Goal: Task Accomplishment & Management: Manage account settings

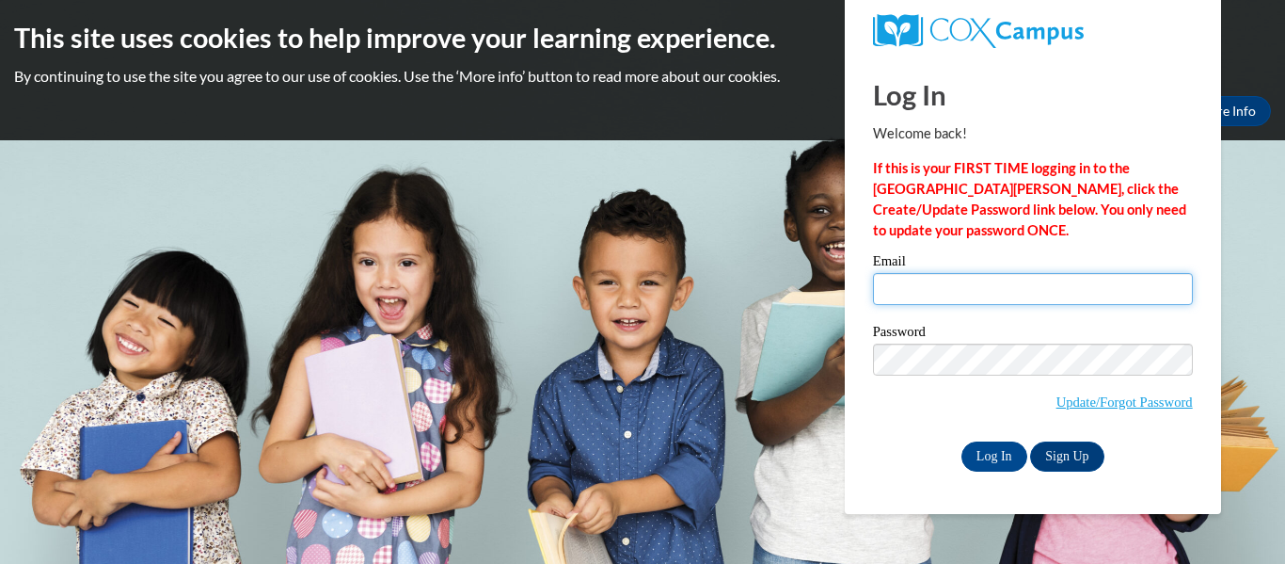
click at [941, 290] on input "Email" at bounding box center [1033, 289] width 320 height 32
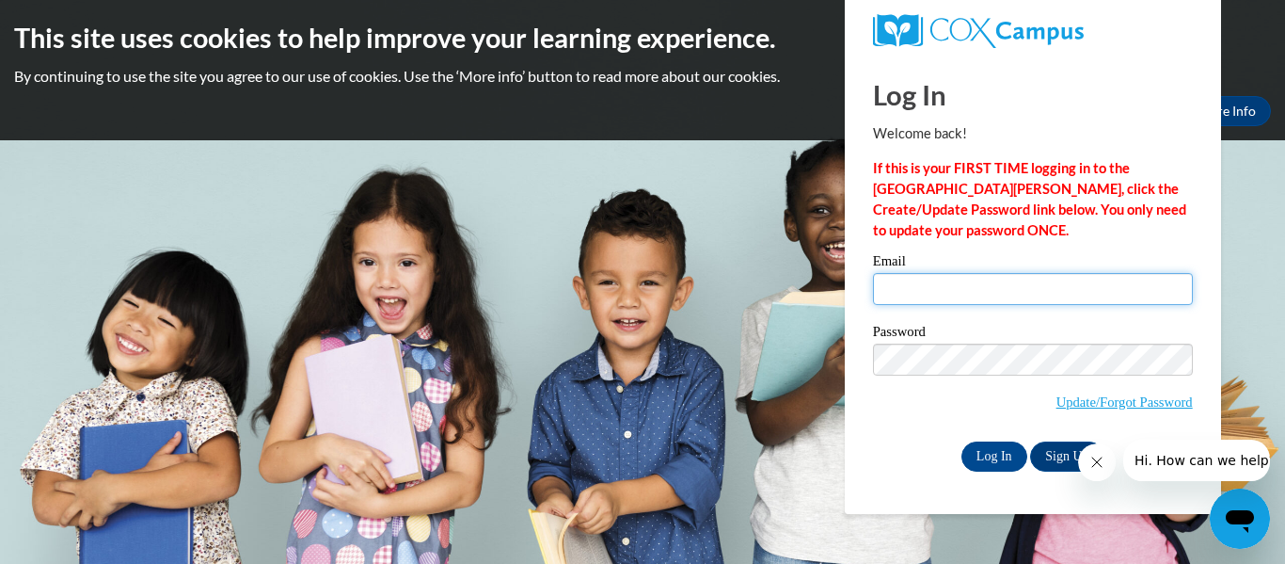
type input "[EMAIL_ADDRESS][DOMAIN_NAME]"
click at [999, 472] on div "Log In Welcome back! If this is your FIRST TIME logging in to the NEW Cox Campu…" at bounding box center [1033, 284] width 405 height 457
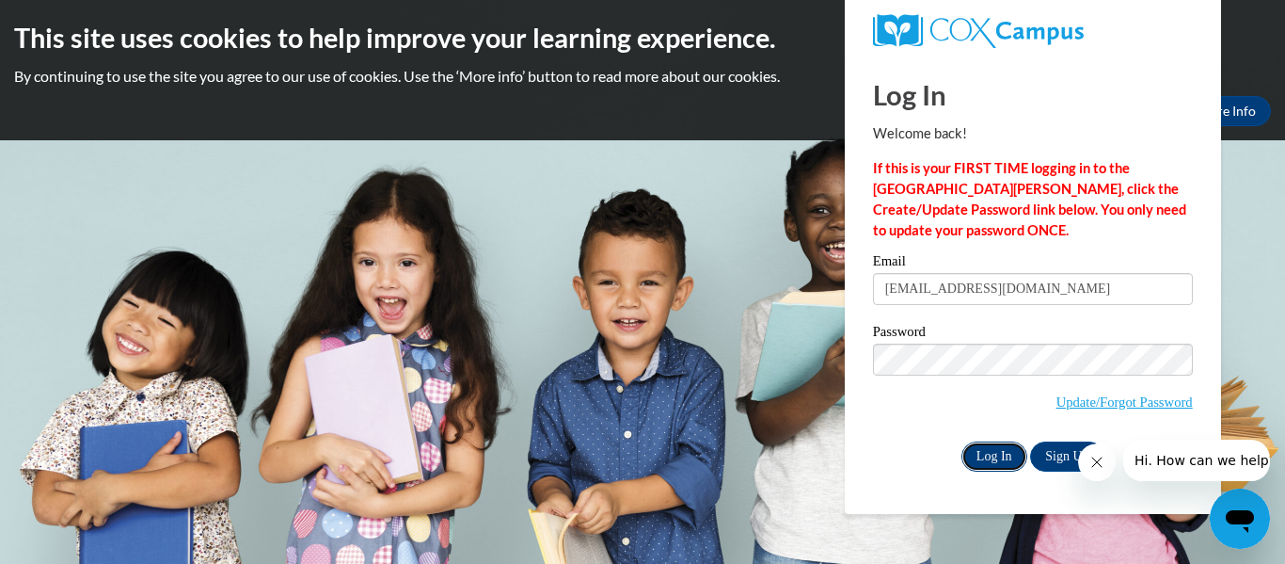
click at [996, 459] on input "Log In" at bounding box center [995, 456] width 66 height 30
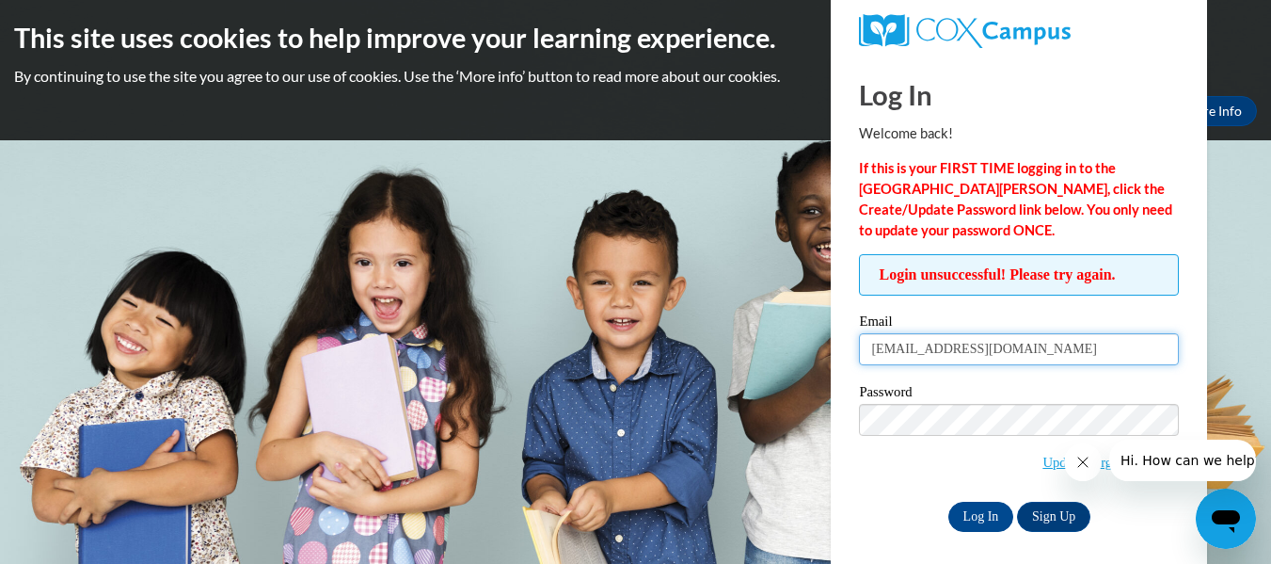
drag, startPoint x: 1055, startPoint y: 350, endPoint x: 785, endPoint y: 420, distance: 278.9
click at [788, 420] on body "This site uses cookies to help improve your learning experience. By continuing …" at bounding box center [635, 282] width 1271 height 564
type input "beth.shelton@hcesc.org"
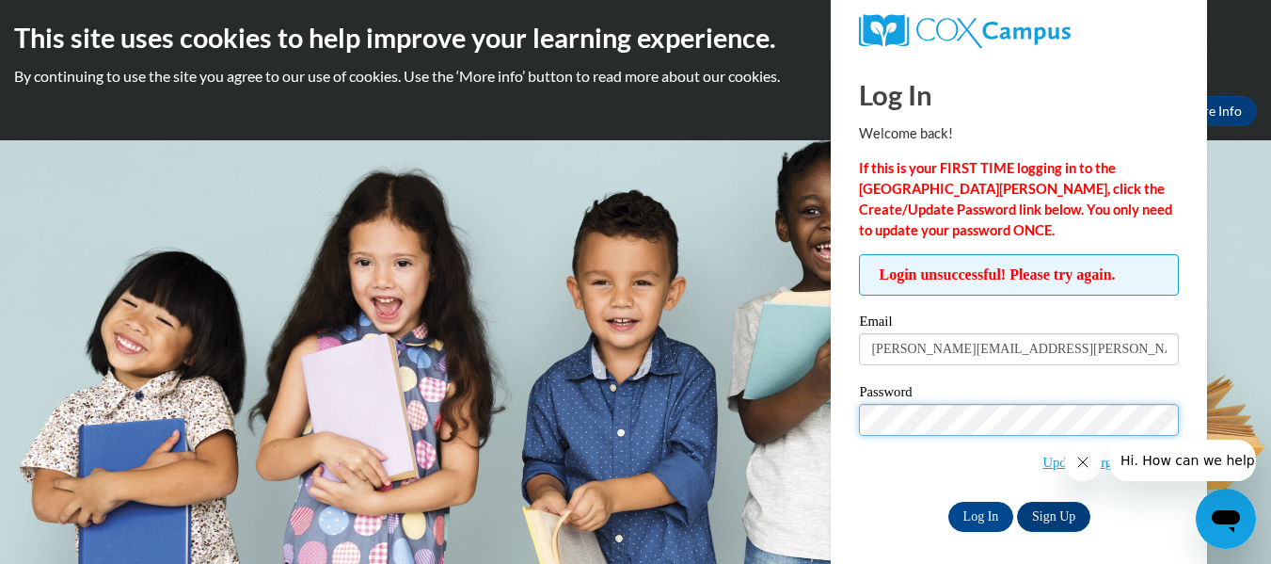
click at [949, 502] on input "Log In" at bounding box center [982, 517] width 66 height 30
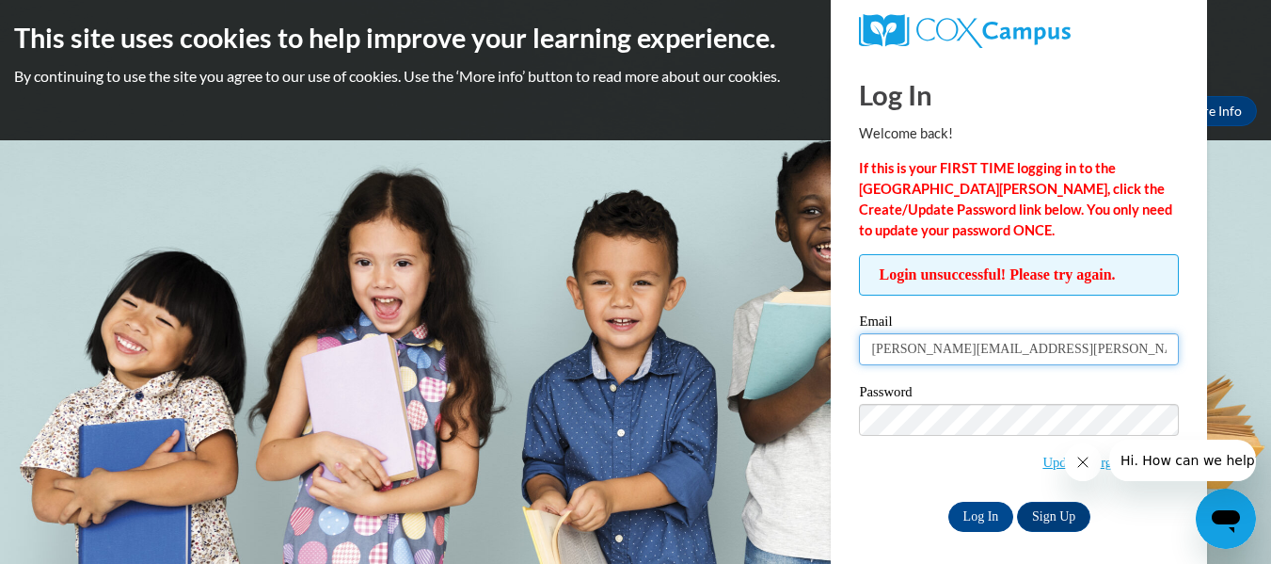
drag, startPoint x: 1027, startPoint y: 343, endPoint x: 794, endPoint y: 378, distance: 235.2
click at [797, 380] on body "This site uses cookies to help improve your learning experience. By continuing …" at bounding box center [635, 282] width 1271 height 564
type input "[EMAIL_ADDRESS][DOMAIN_NAME]"
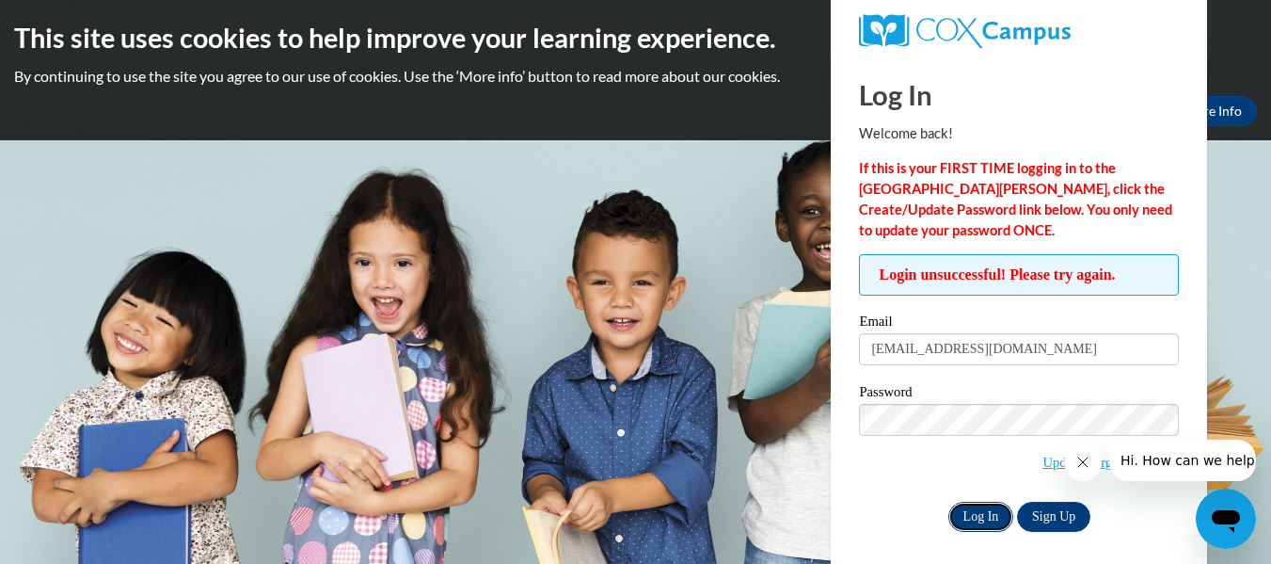
click at [982, 521] on input "Log In" at bounding box center [982, 517] width 66 height 30
click at [1085, 460] on icon "Close message from company" at bounding box center [1082, 462] width 15 height 15
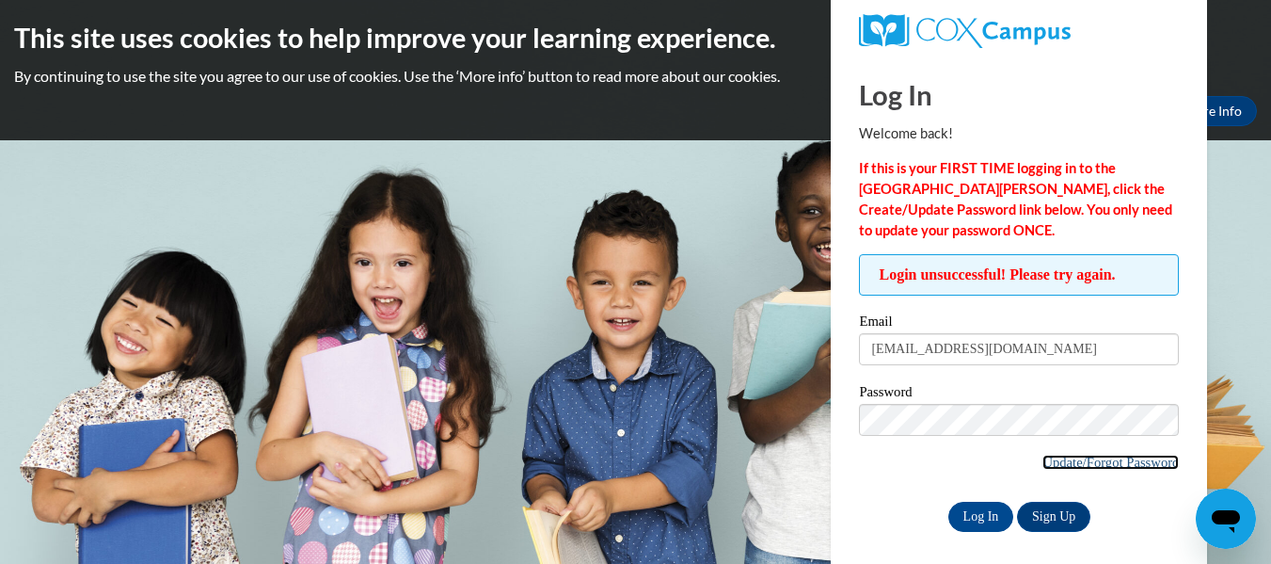
click at [1067, 456] on link "Update/Forgot Password" at bounding box center [1111, 462] width 136 height 15
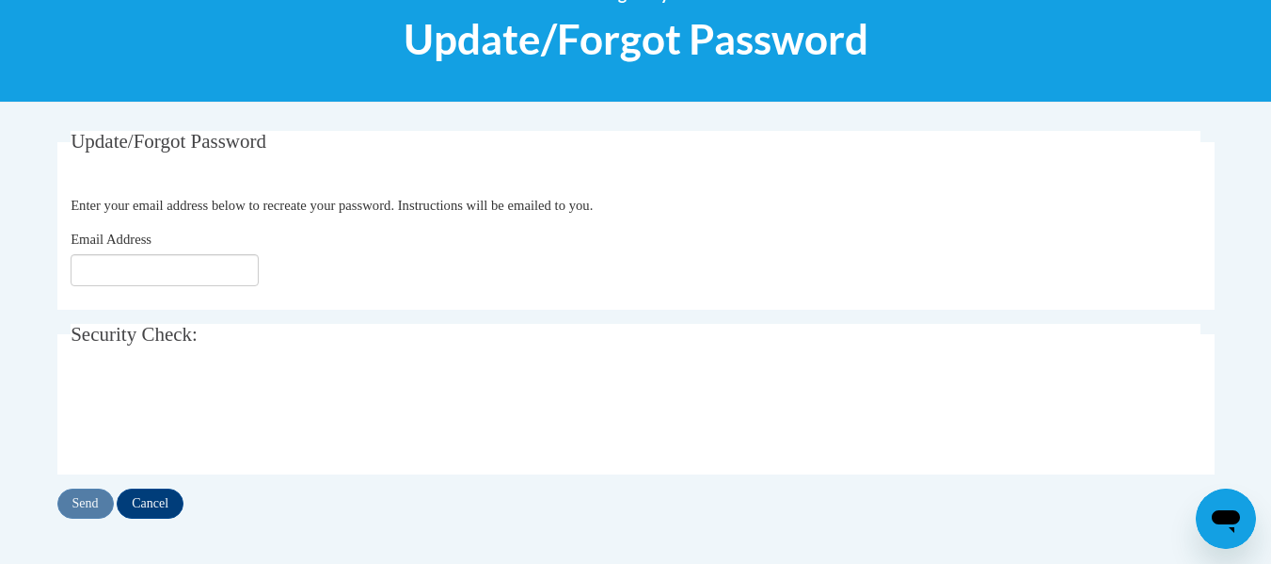
scroll to position [247, 0]
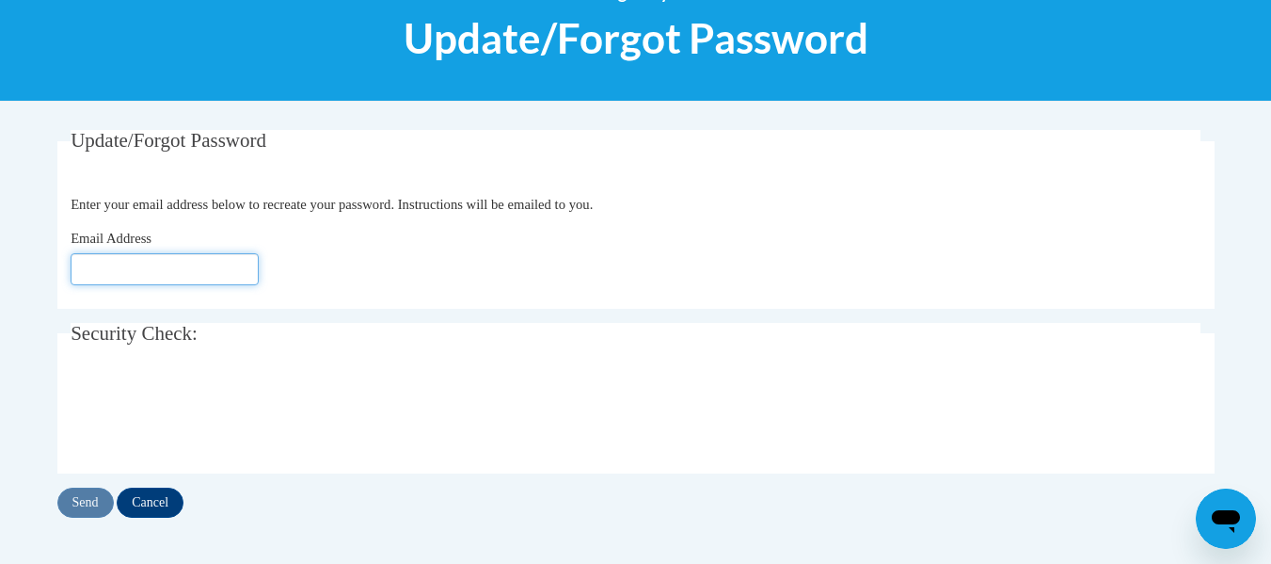
click at [111, 276] on input "Email Address" at bounding box center [165, 269] width 188 height 32
type input "[EMAIL_ADDRESS][DOMAIN_NAME]"
click at [89, 503] on input "Send" at bounding box center [85, 502] width 56 height 30
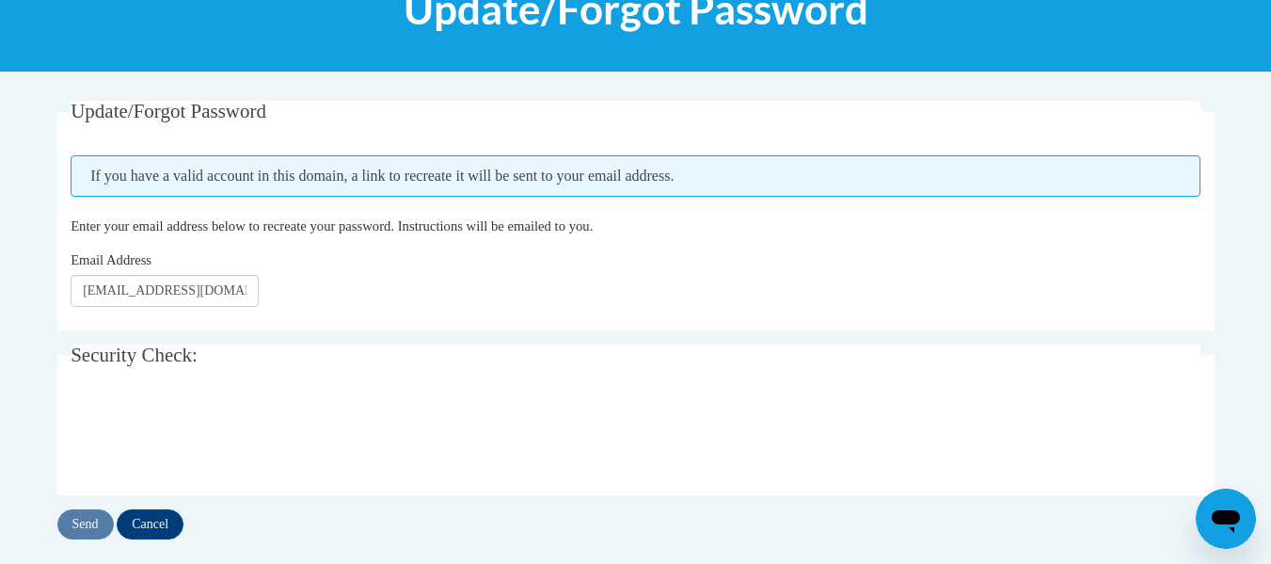
scroll to position [278, 0]
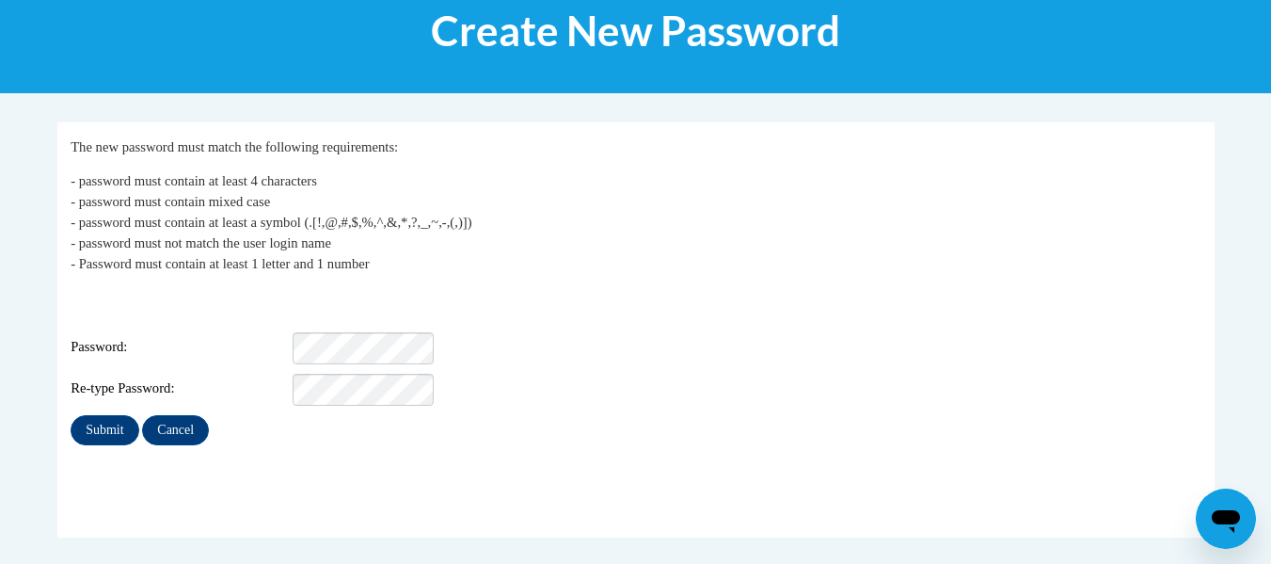
scroll to position [261, 0]
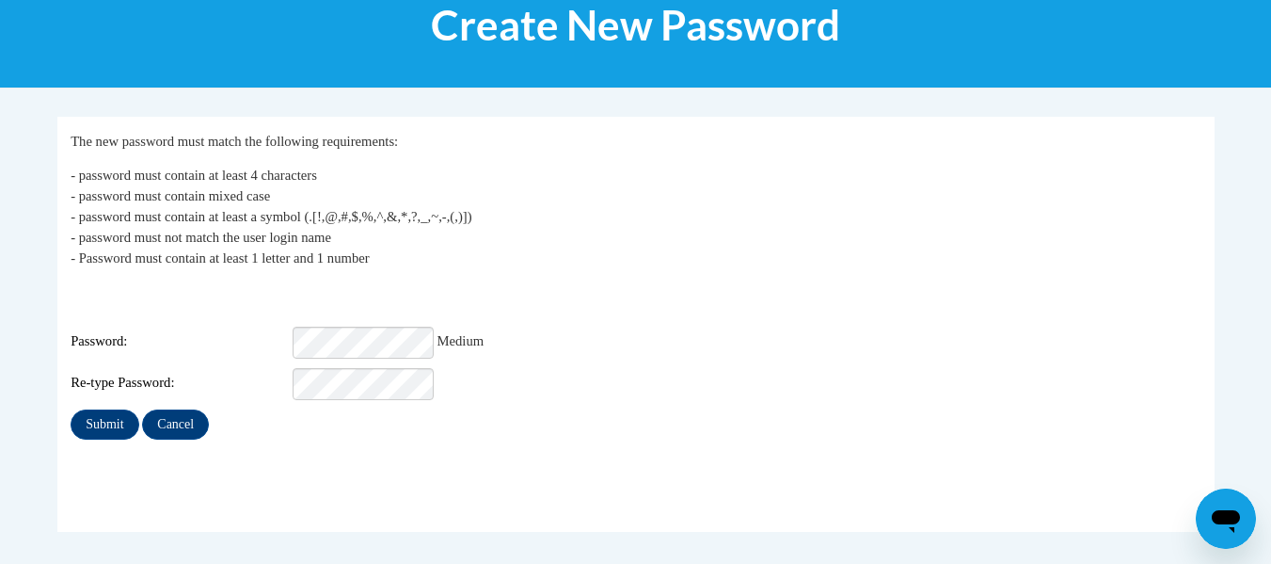
click at [175, 480] on fieldset "My Password The new password must match the following requirements: - password …" at bounding box center [635, 324] width 1157 height 415
click at [117, 416] on input "Submit" at bounding box center [105, 424] width 68 height 30
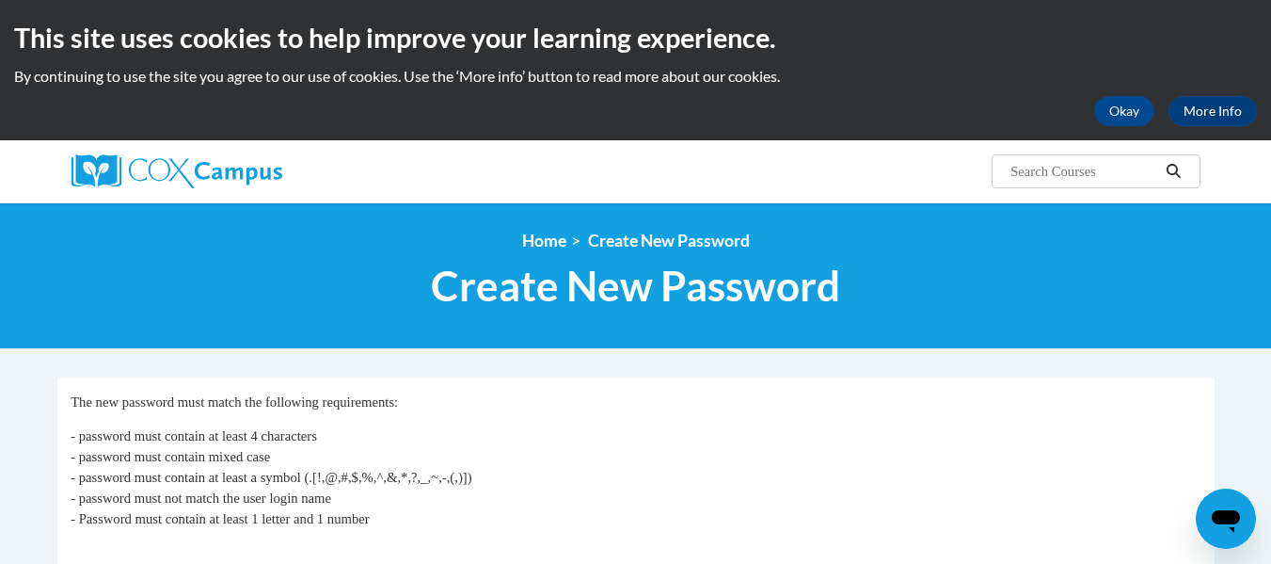
click at [783, 347] on div "<en>Home</en><fr>Accueil</fr><de>Zuhause</de><it>Casa</it><es>Casa</es><pt>Casa…" at bounding box center [635, 275] width 1271 height 147
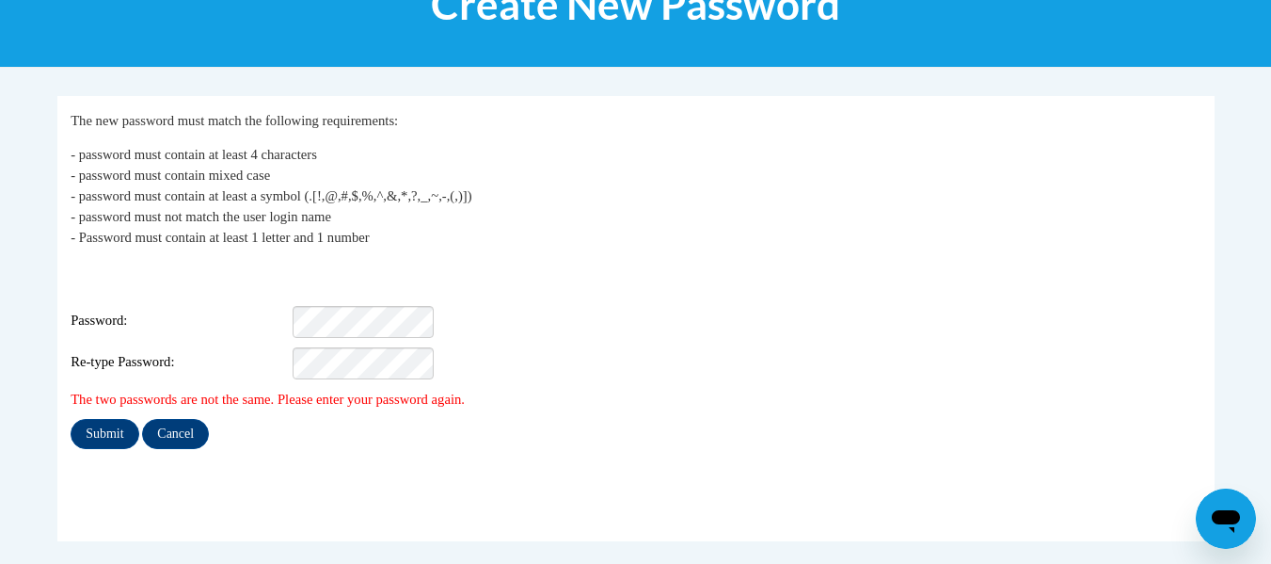
scroll to position [282, 0]
click at [149, 448] on fieldset "My Password The new password must match the following requirements: - password …" at bounding box center [635, 317] width 1157 height 445
click at [103, 426] on input "Submit" at bounding box center [105, 433] width 68 height 30
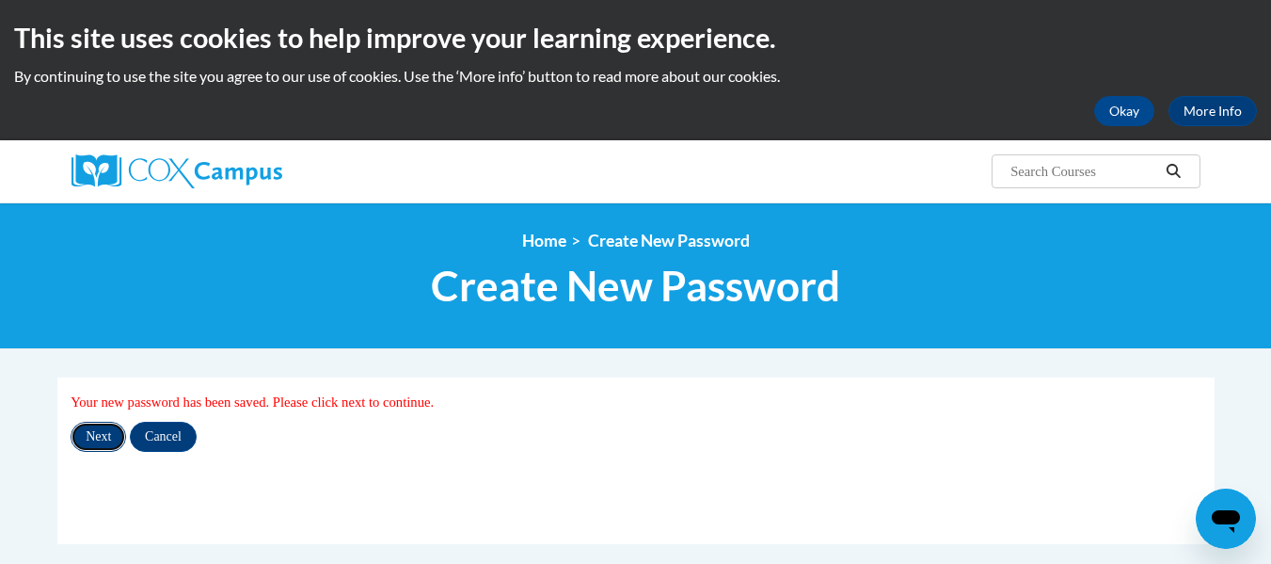
click at [105, 438] on input "Next" at bounding box center [99, 437] width 56 height 30
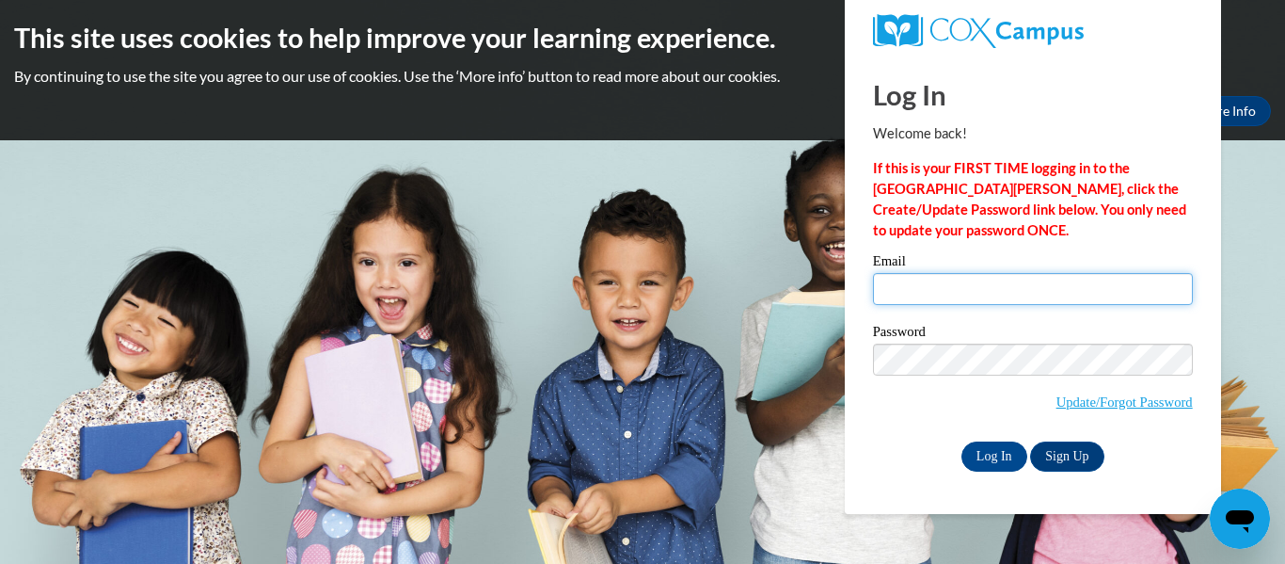
type input "[EMAIL_ADDRESS][DOMAIN_NAME]"
click at [942, 460] on div "Log In Sign Up" at bounding box center [1033, 456] width 320 height 30
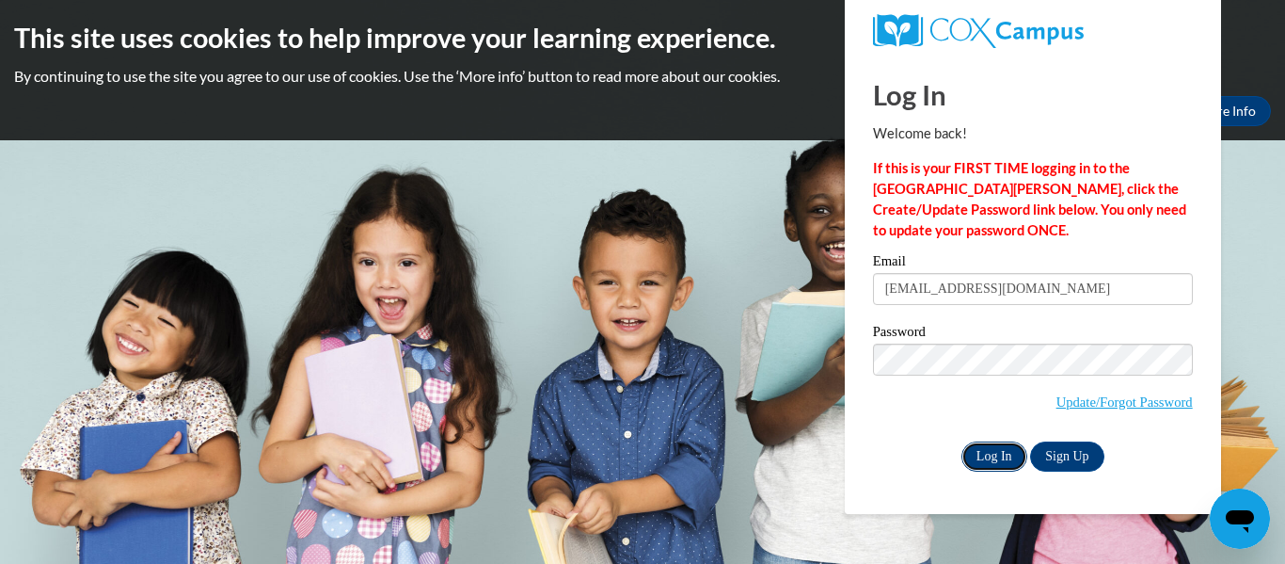
click at [986, 455] on input "Log In" at bounding box center [995, 456] width 66 height 30
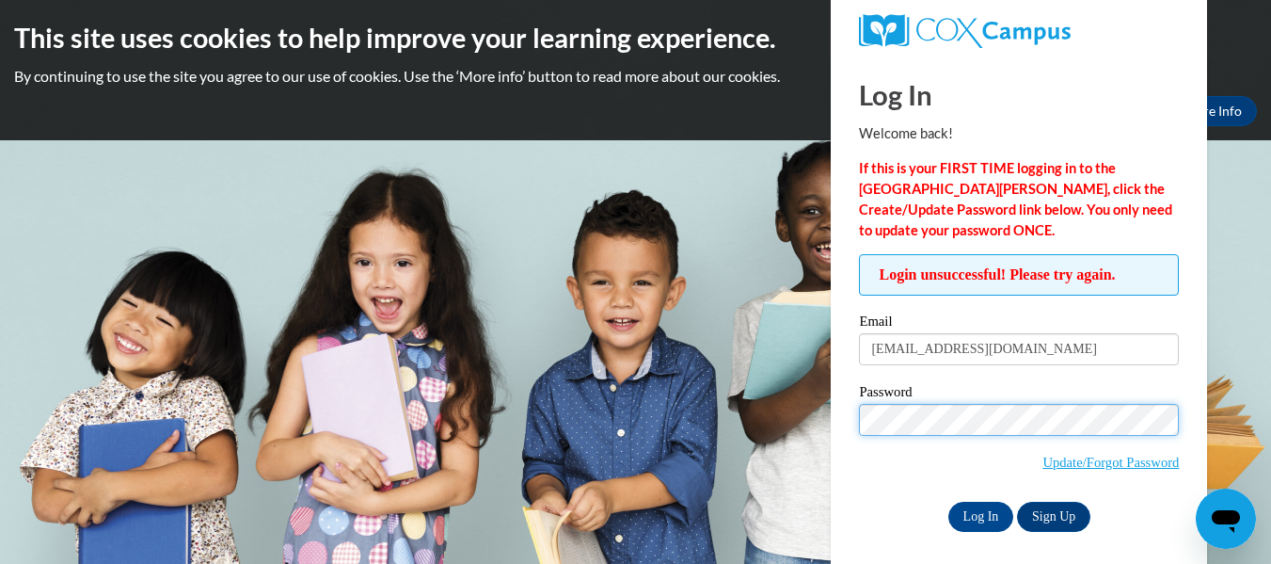
click at [762, 434] on body "This site uses cookies to help improve your learning experience. By continuing …" at bounding box center [635, 282] width 1271 height 564
click at [916, 518] on div "Log In Sign Up" at bounding box center [1019, 517] width 320 height 30
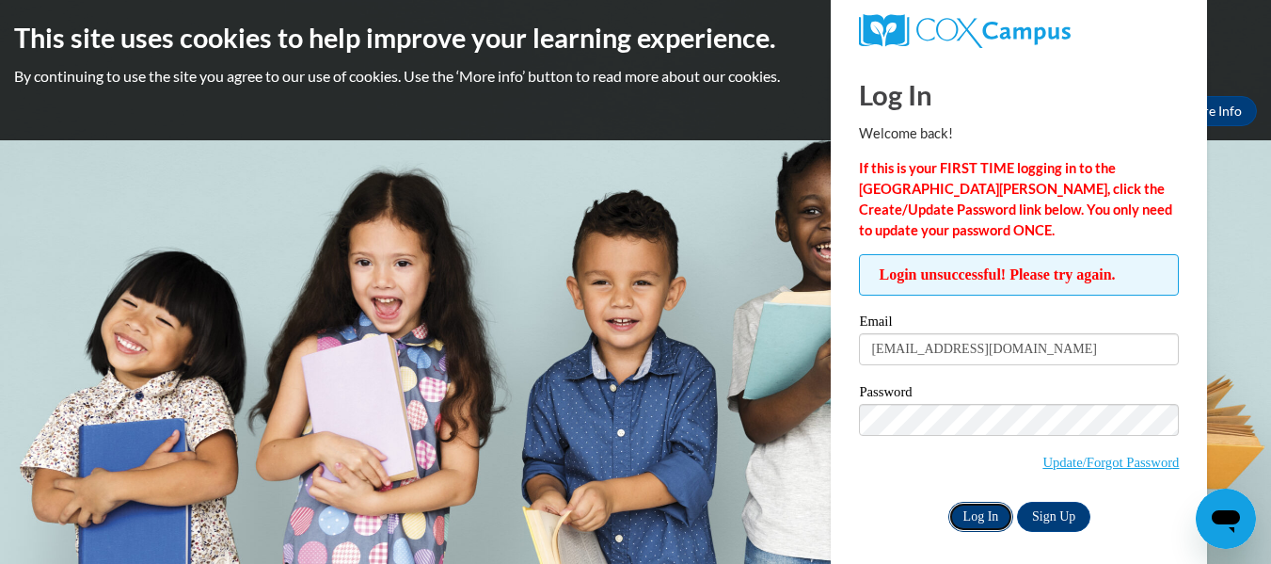
click at [981, 508] on input "Log In" at bounding box center [982, 517] width 66 height 30
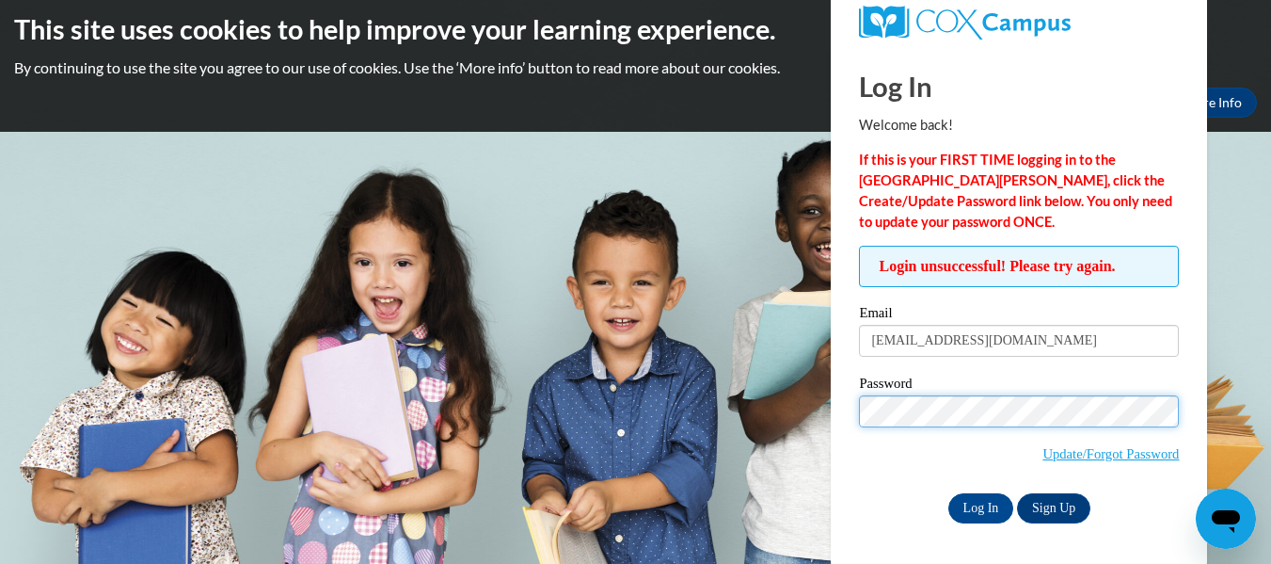
click at [727, 473] on body "This site uses cookies to help improve your learning experience. By continuing …" at bounding box center [635, 274] width 1271 height 564
click at [723, 412] on body "This site uses cookies to help improve your learning experience. By continuing …" at bounding box center [635, 274] width 1271 height 564
click at [887, 493] on div "Log In Sign Up" at bounding box center [1019, 508] width 320 height 30
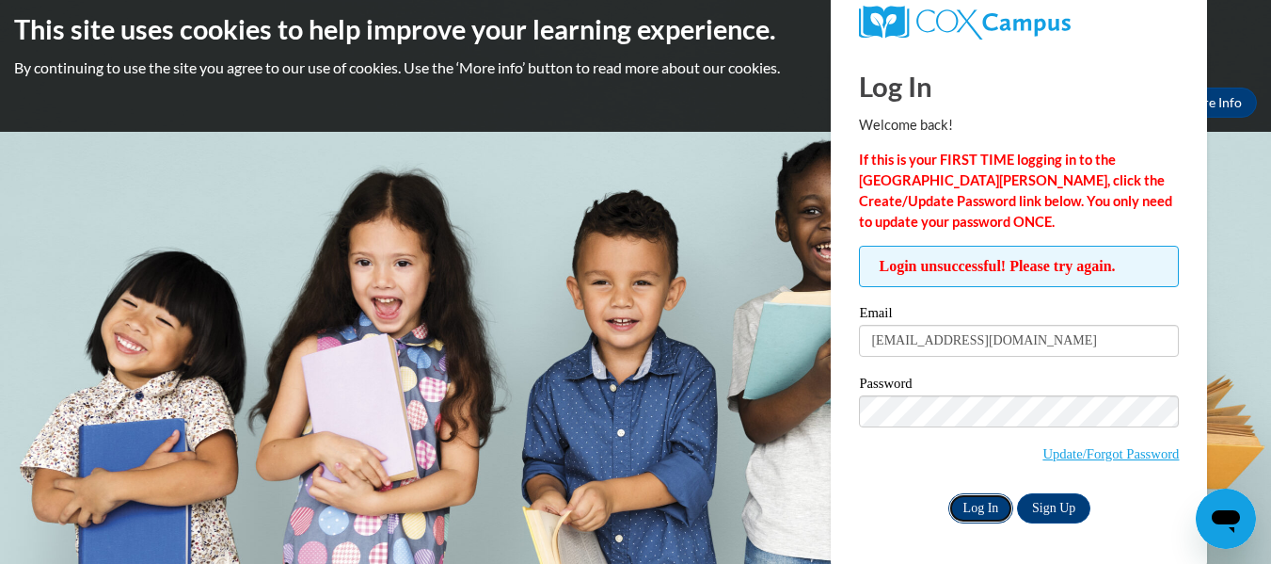
click at [974, 503] on input "Log In" at bounding box center [982, 508] width 66 height 30
